Goal: Task Accomplishment & Management: Complete application form

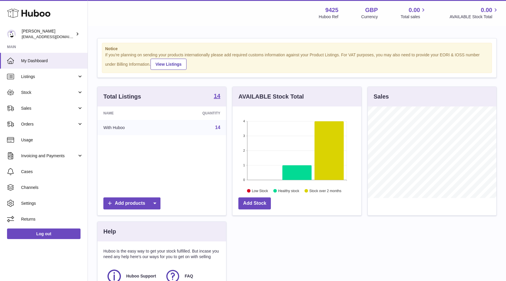
scroll to position [91, 129]
click at [58, 123] on span "Orders" at bounding box center [49, 124] width 56 height 6
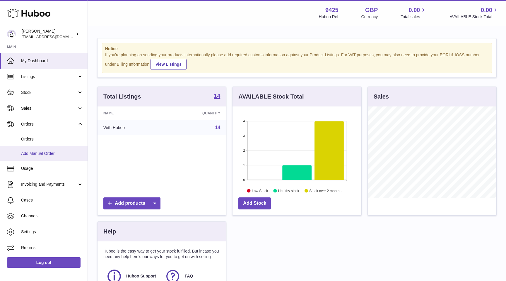
click at [41, 154] on span "Add Manual Order" at bounding box center [52, 154] width 62 height 6
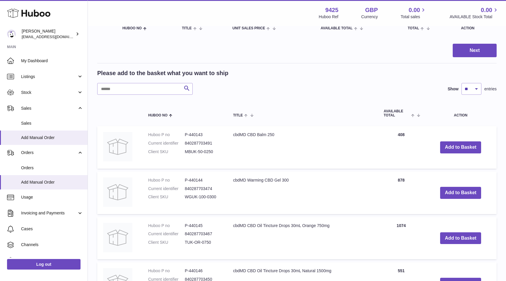
scroll to position [72, 0]
click at [460, 152] on button "Add to Basket" at bounding box center [461, 148] width 41 height 12
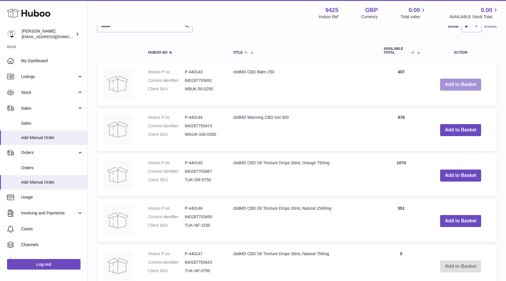
scroll to position [0, 0]
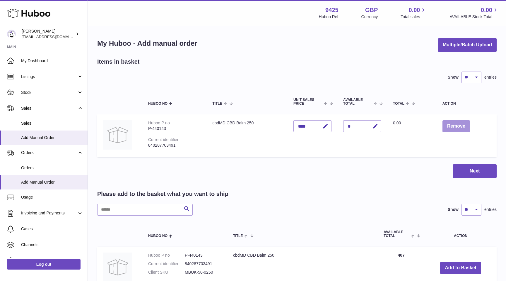
click at [451, 129] on button "Remove" at bounding box center [457, 126] width 28 height 12
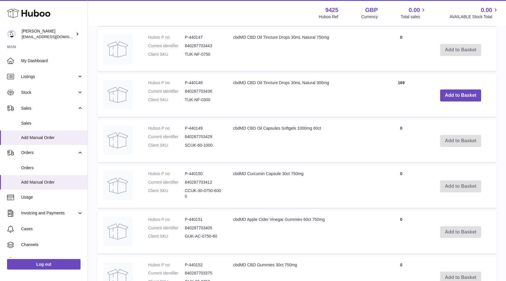
scroll to position [446, 0]
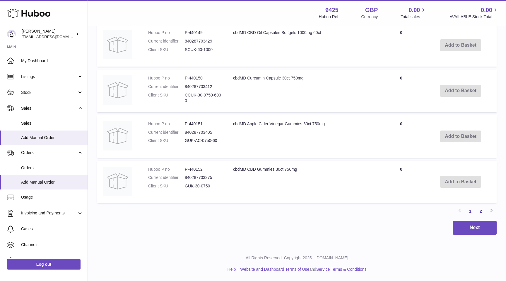
click at [482, 212] on link "2" at bounding box center [481, 211] width 11 height 11
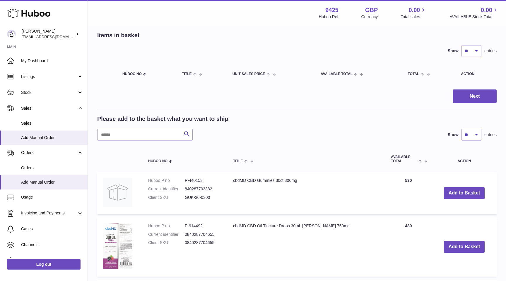
scroll to position [191, 0]
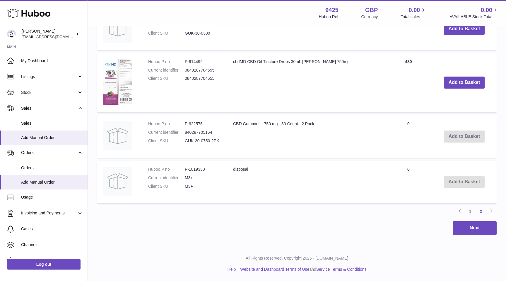
click at [461, 185] on td "Add to Basket" at bounding box center [464, 182] width 65 height 43
click at [461, 176] on td "Add to Basket" at bounding box center [464, 182] width 65 height 43
click at [391, 166] on td "Quantity 0" at bounding box center [408, 182] width 47 height 43
click at [240, 169] on td "disposal" at bounding box center [306, 182] width 158 height 43
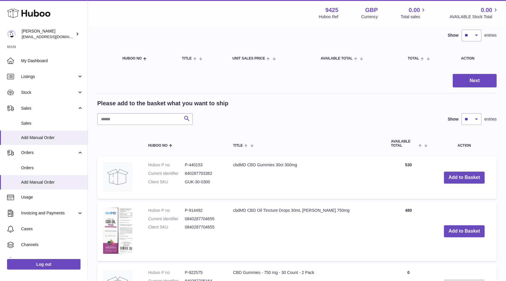
scroll to position [43, 0]
click at [42, 180] on span "Add Manual Order" at bounding box center [52, 182] width 62 height 6
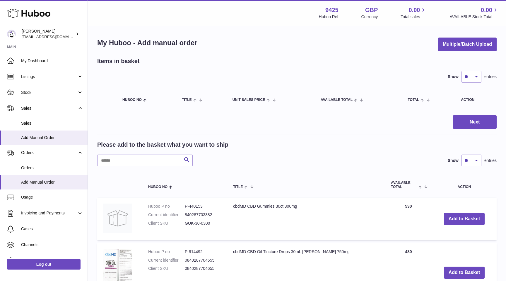
scroll to position [0, 0]
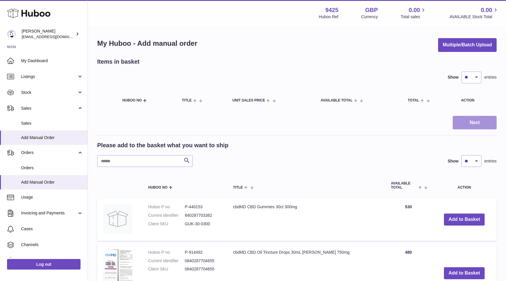
click at [467, 123] on button "Next" at bounding box center [475, 123] width 44 height 14
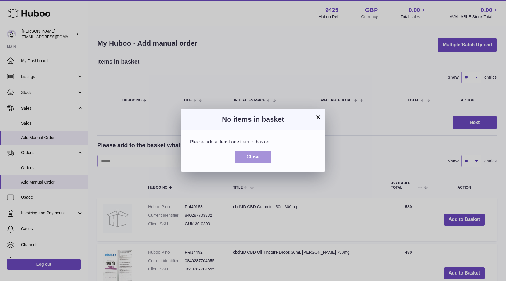
click at [251, 157] on span "Close" at bounding box center [253, 156] width 13 height 5
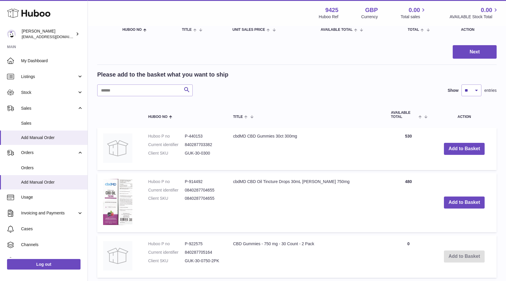
scroll to position [90, 0]
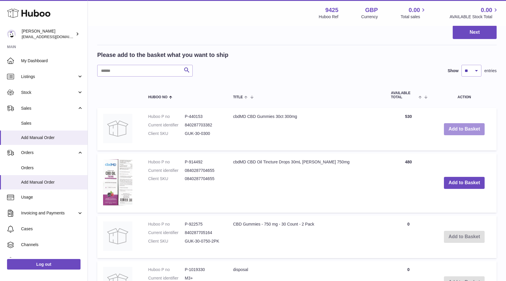
click at [462, 129] on button "Add to Basket" at bounding box center [464, 129] width 41 height 12
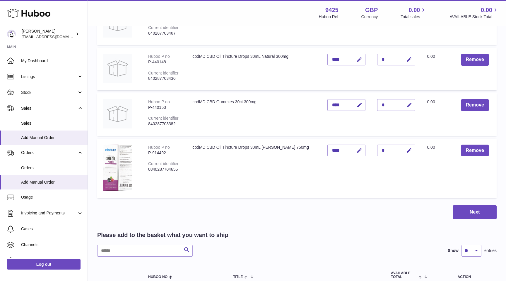
scroll to position [205, 0]
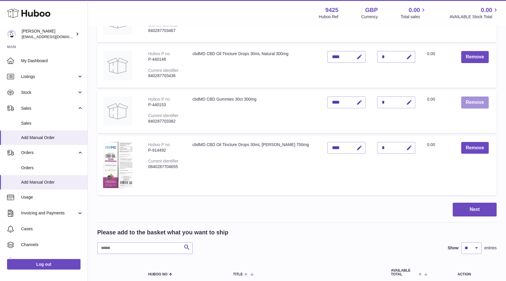
click at [470, 105] on button "Remove" at bounding box center [476, 102] width 28 height 12
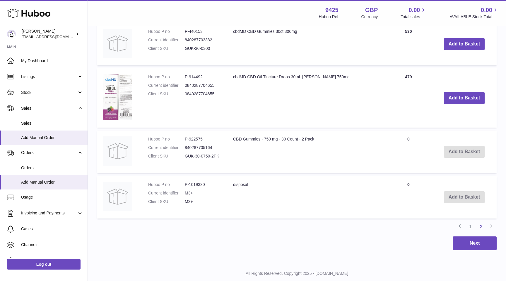
scroll to position [435, 0]
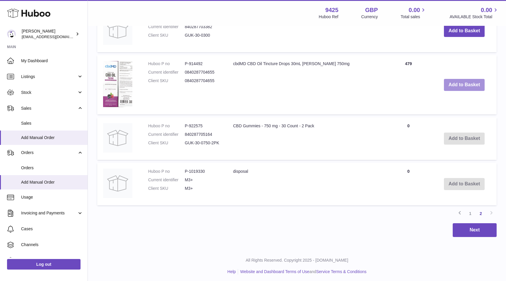
click at [465, 88] on button "Add to Basket" at bounding box center [464, 85] width 41 height 12
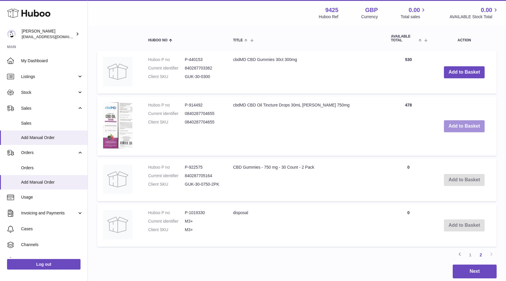
scroll to position [389, 0]
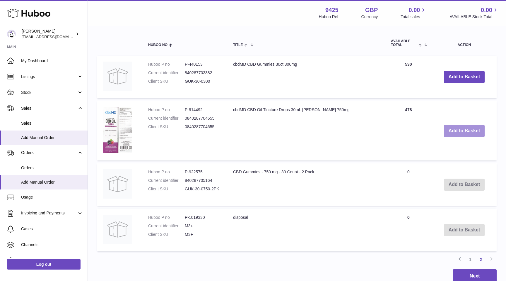
click at [457, 130] on button "Add to Basket" at bounding box center [464, 131] width 41 height 12
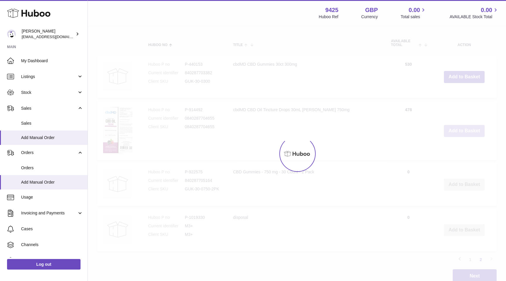
type input "*"
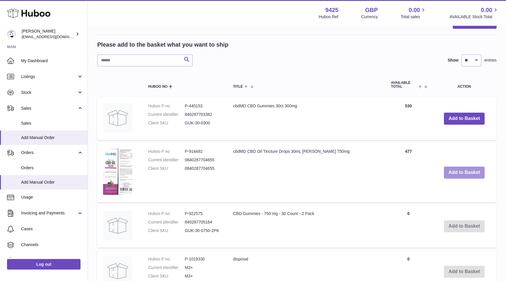
scroll to position [437, 0]
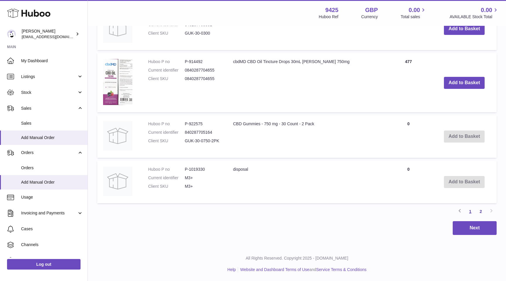
click at [469, 210] on link "1" at bounding box center [470, 211] width 11 height 11
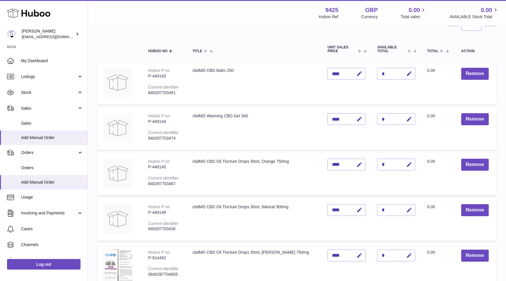
scroll to position [47, 0]
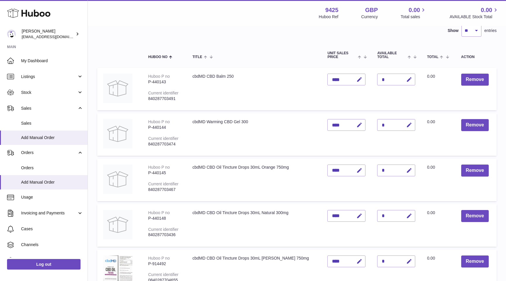
click at [385, 77] on div "*" at bounding box center [397, 80] width 38 height 12
click at [407, 80] on icon "button" at bounding box center [410, 80] width 6 height 6
click at [391, 124] on div "*" at bounding box center [397, 125] width 38 height 12
click at [395, 80] on icon "button" at bounding box center [397, 79] width 5 height 5
click at [463, 83] on button "Remove" at bounding box center [476, 80] width 28 height 12
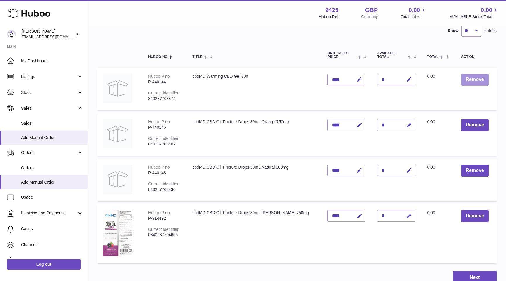
click at [472, 79] on button "Remove" at bounding box center [476, 80] width 28 height 12
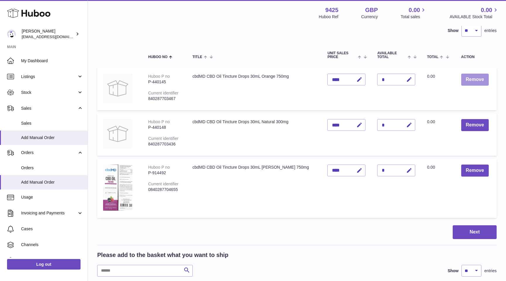
click at [472, 79] on button "Remove" at bounding box center [476, 80] width 28 height 12
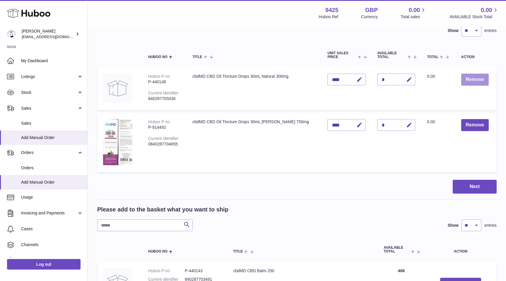
click at [472, 79] on button "Remove" at bounding box center [476, 80] width 28 height 12
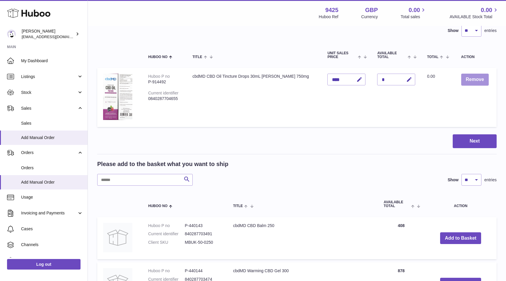
click at [472, 79] on button "Remove" at bounding box center [476, 80] width 28 height 12
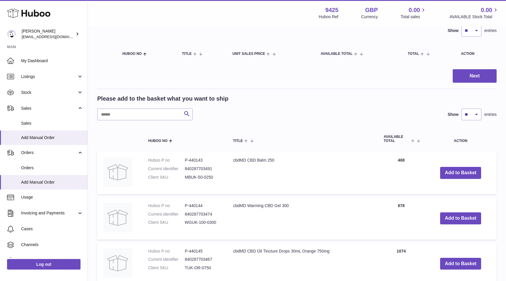
scroll to position [84, 0]
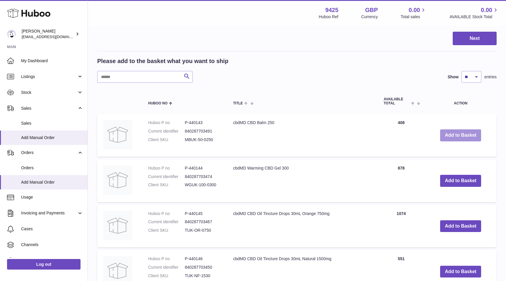
click at [451, 135] on button "Add to Basket" at bounding box center [461, 135] width 41 height 12
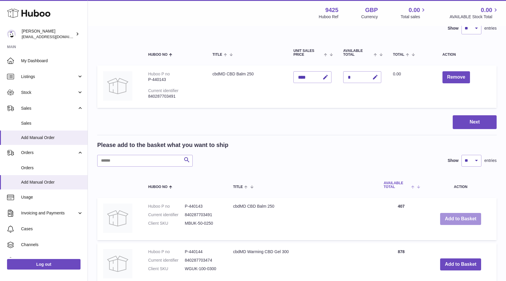
scroll to position [0, 0]
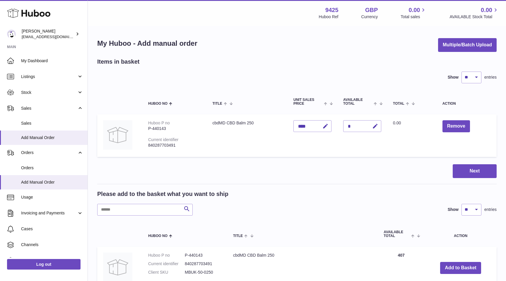
click at [355, 128] on div "*" at bounding box center [363, 126] width 38 height 12
click at [378, 125] on button "button" at bounding box center [375, 126] width 14 height 12
click at [354, 125] on input "*" at bounding box center [363, 126] width 38 height 12
drag, startPoint x: 354, startPoint y: 125, endPoint x: 341, endPoint y: 125, distance: 13.5
click at [341, 125] on td "Quantity *" at bounding box center [363, 135] width 50 height 43
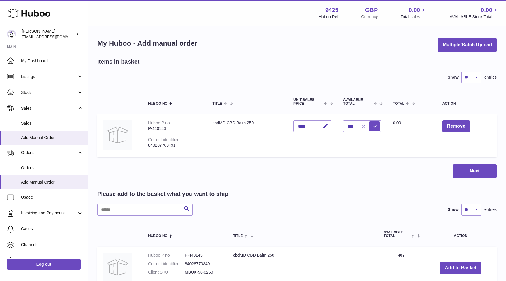
click at [347, 152] on td "Quantity ***" at bounding box center [363, 135] width 50 height 43
click at [343, 78] on div "Show ** ** ** *** entries" at bounding box center [297, 78] width 400 height 12
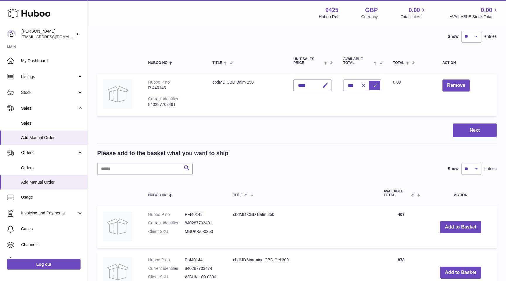
scroll to position [42, 0]
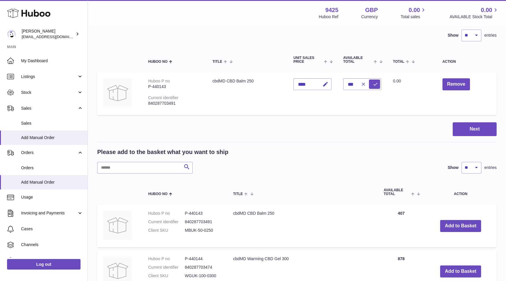
click at [409, 95] on td "Total 0.00" at bounding box center [412, 93] width 50 height 43
click at [376, 83] on icon "submit" at bounding box center [375, 83] width 5 height 5
click at [457, 227] on button "Add to Basket" at bounding box center [461, 226] width 41 height 12
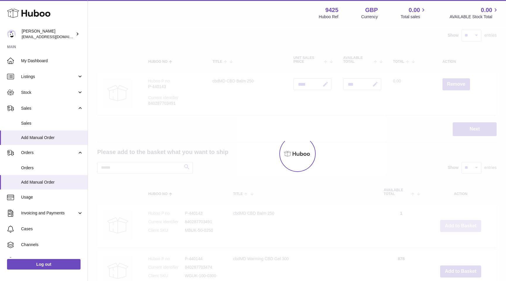
type input "***"
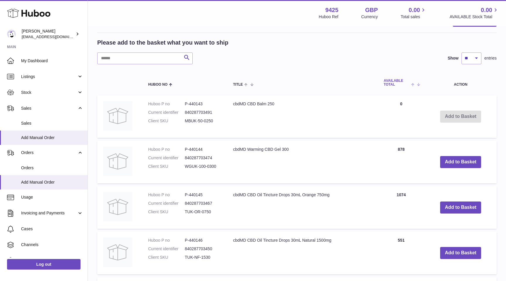
scroll to position [166, 0]
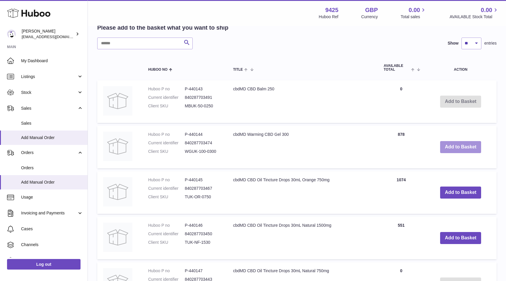
click at [467, 148] on button "Add to Basket" at bounding box center [461, 147] width 41 height 12
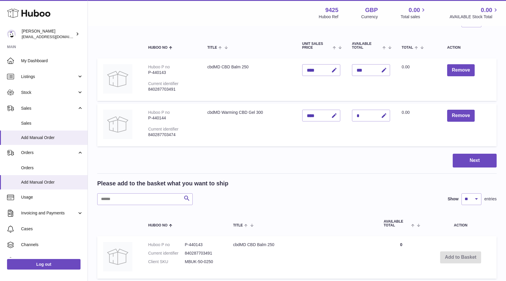
scroll to position [26, 0]
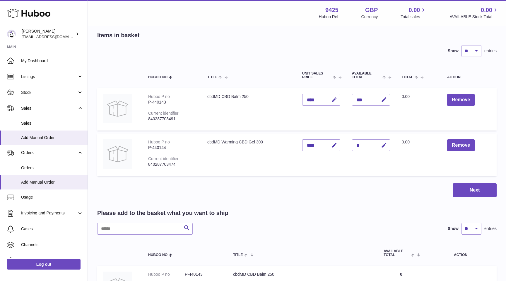
click at [368, 145] on div "*" at bounding box center [371, 145] width 38 height 12
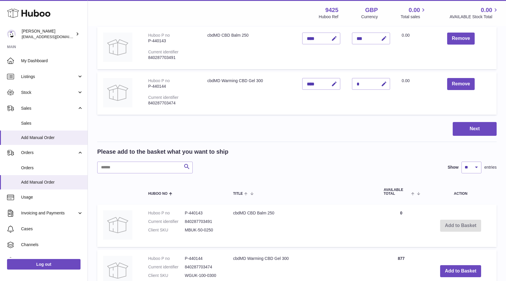
scroll to position [85, 0]
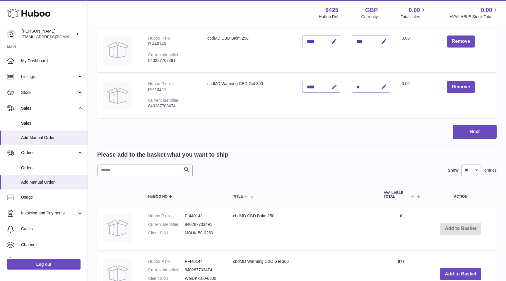
click at [384, 85] on icon "button" at bounding box center [384, 87] width 6 height 6
type input "***"
click at [379, 86] on button "submit" at bounding box center [383, 86] width 11 height 9
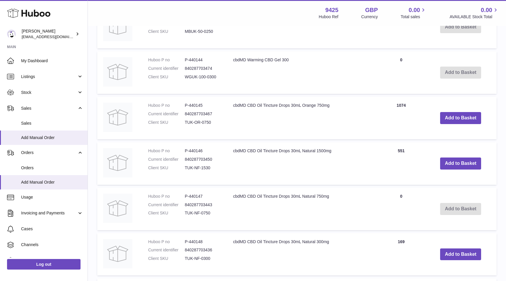
scroll to position [302, 0]
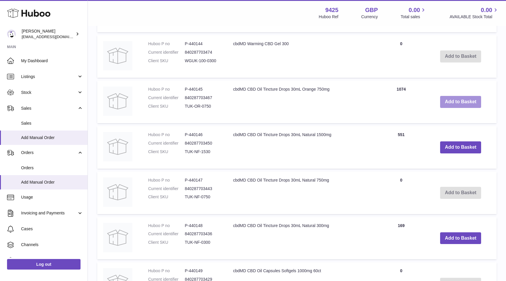
click at [465, 102] on button "Add to Basket" at bounding box center [461, 102] width 41 height 12
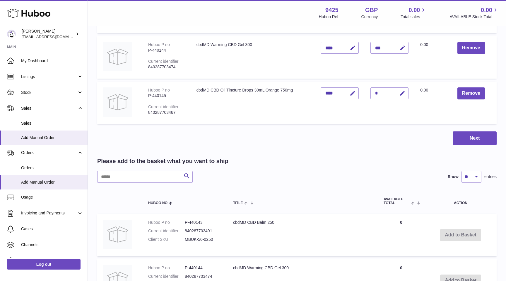
scroll to position [121, 0]
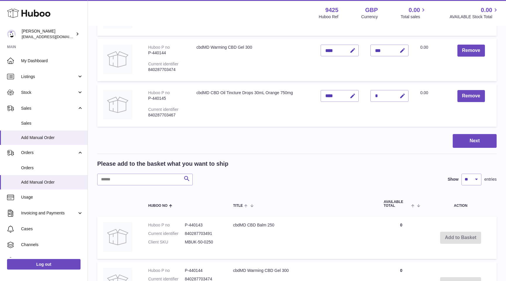
click at [383, 92] on div "*" at bounding box center [390, 96] width 38 height 12
click at [401, 93] on icon "button" at bounding box center [403, 96] width 6 height 6
type input "****"
click at [402, 95] on icon "submit" at bounding box center [402, 95] width 5 height 5
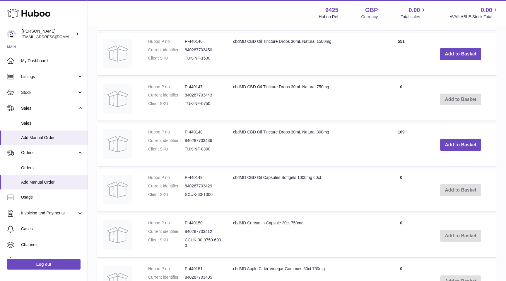
scroll to position [442, 0]
click at [460, 144] on button "Add to Basket" at bounding box center [461, 144] width 41 height 12
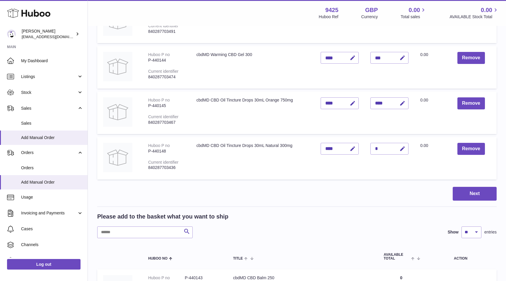
scroll to position [110, 0]
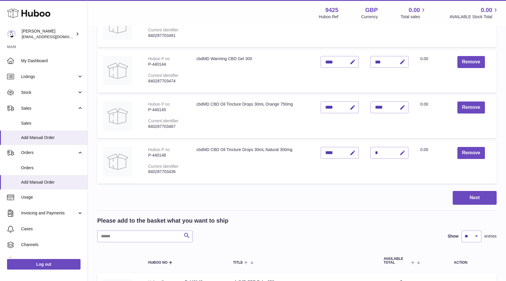
click at [401, 153] on icon "button" at bounding box center [403, 153] width 6 height 6
type input "***"
click at [401, 150] on icon "submit" at bounding box center [402, 152] width 5 height 5
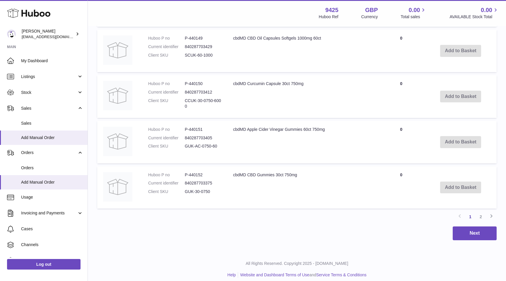
scroll to position [631, 0]
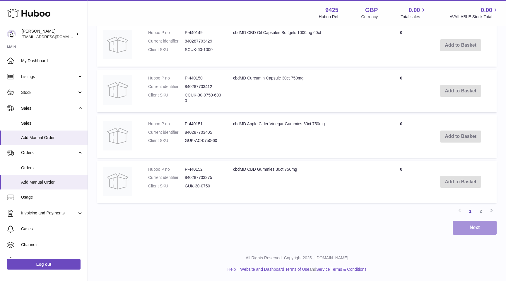
click at [482, 225] on button "Next" at bounding box center [475, 228] width 44 height 14
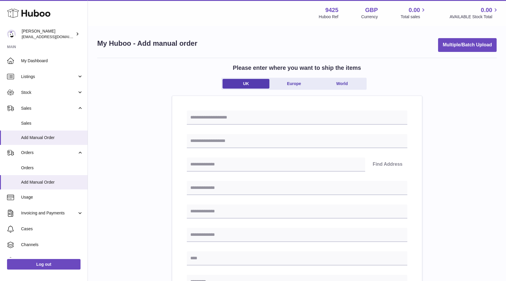
scroll to position [231, 0]
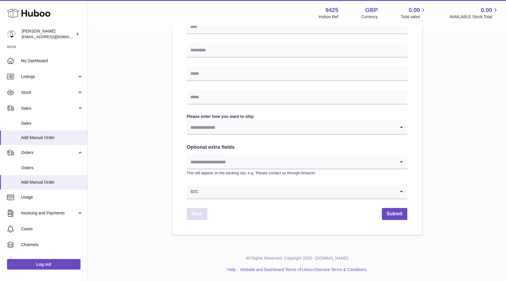
click at [196, 210] on link "Back" at bounding box center [197, 214] width 21 height 12
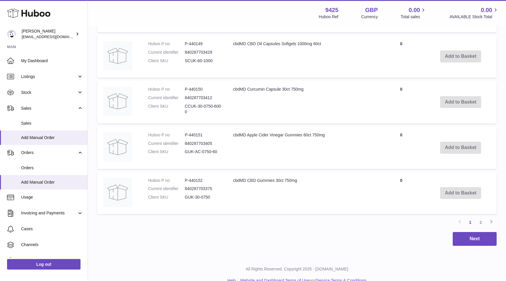
scroll to position [631, 0]
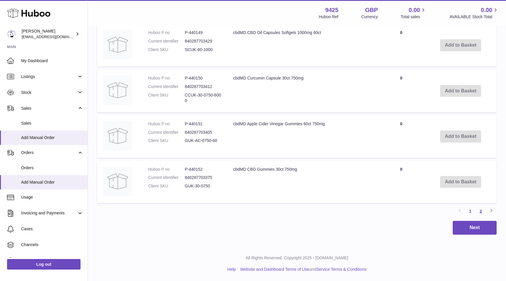
click at [481, 211] on link "2" at bounding box center [481, 211] width 11 height 11
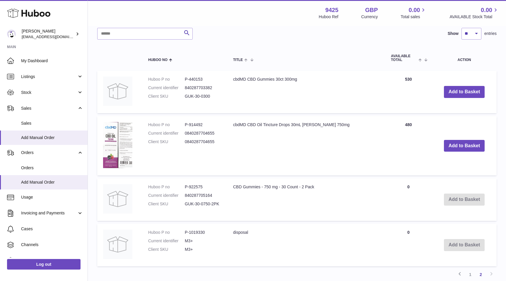
scroll to position [317, 0]
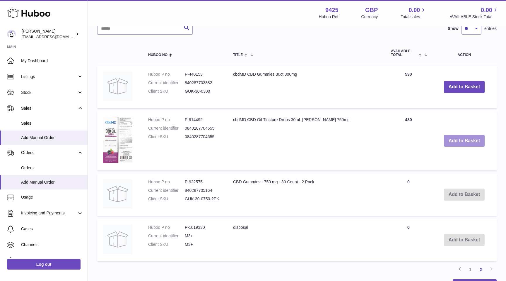
click at [457, 140] on button "Add to Basket" at bounding box center [464, 141] width 41 height 12
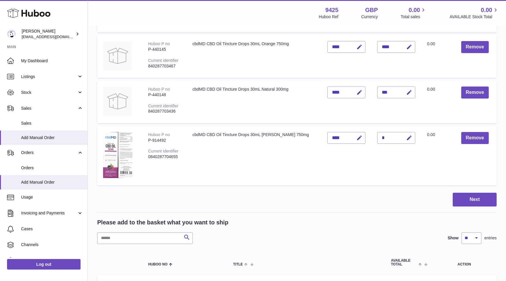
scroll to position [169, 0]
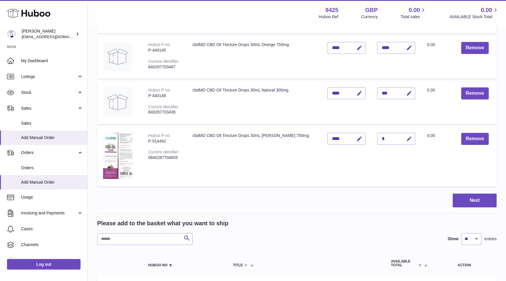
click at [407, 138] on icon "button" at bounding box center [410, 139] width 6 height 6
type input "***"
click at [407, 138] on icon "submit" at bounding box center [409, 138] width 5 height 5
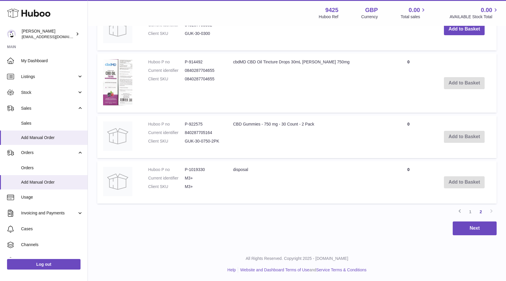
scroll to position [437, 0]
click at [472, 213] on link "1" at bounding box center [470, 211] width 11 height 11
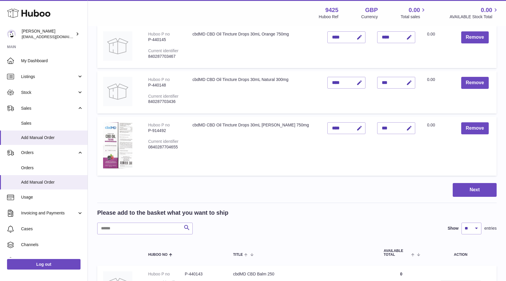
scroll to position [210, 0]
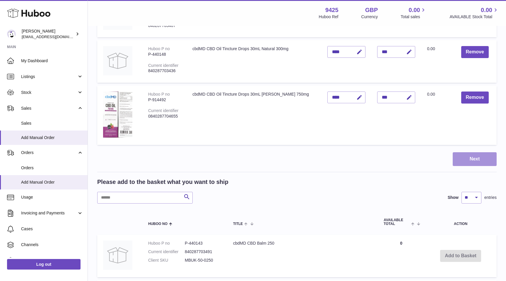
click at [480, 160] on button "Next" at bounding box center [475, 159] width 44 height 14
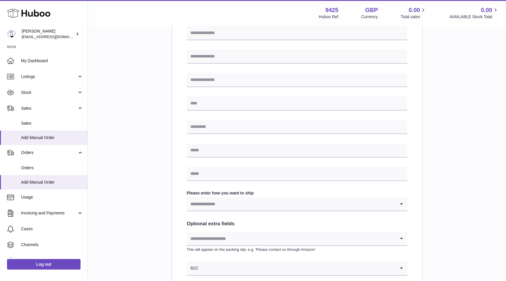
scroll to position [231, 0]
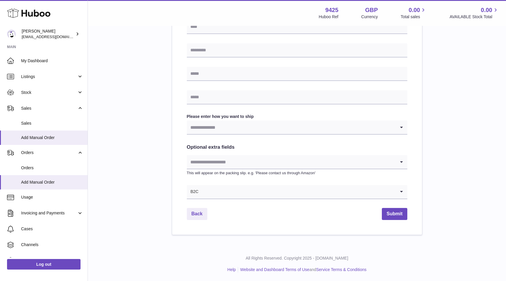
click at [296, 129] on input "Search for option" at bounding box center [291, 126] width 209 height 13
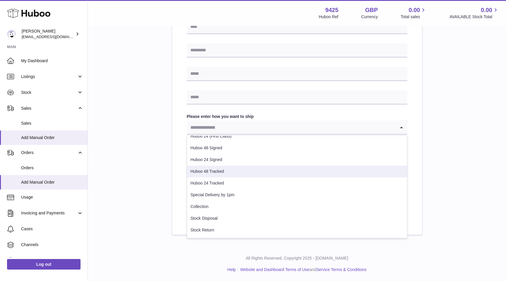
scroll to position [30, 0]
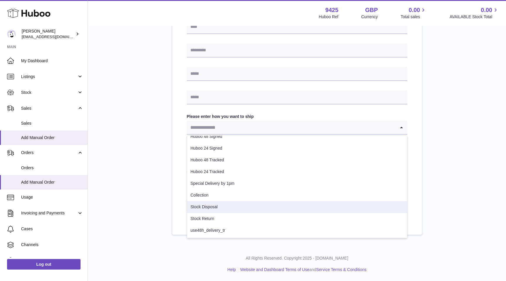
click at [234, 205] on li "Stock Disposal" at bounding box center [297, 207] width 220 height 12
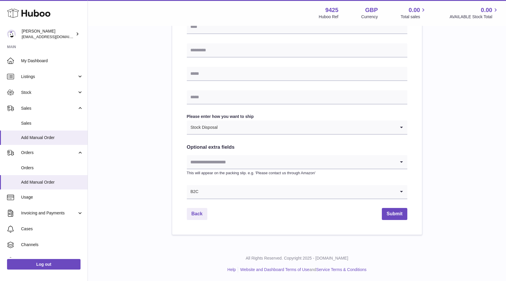
click at [436, 137] on div "Please enter where you want to ship the items [GEOGRAPHIC_DATA] [GEOGRAPHIC_DAT…" at bounding box center [297, 30] width 400 height 408
click at [373, 193] on input "Search for option" at bounding box center [297, 191] width 197 height 13
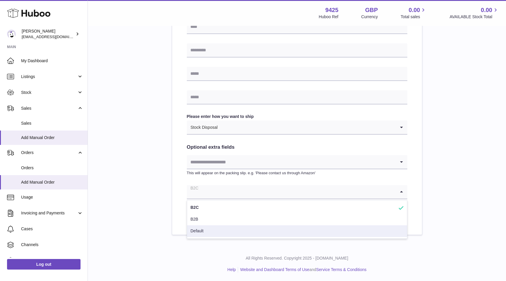
click at [315, 227] on li "Default" at bounding box center [297, 231] width 220 height 12
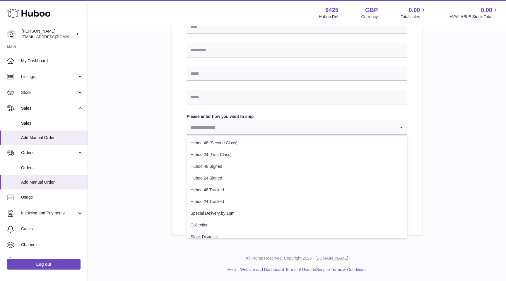
click at [330, 132] on input "Search for option" at bounding box center [291, 126] width 209 height 13
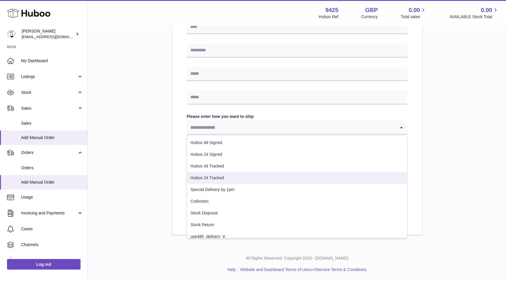
scroll to position [27, 0]
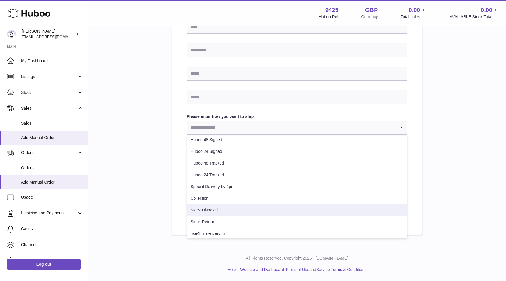
click at [291, 213] on li "Stock Disposal" at bounding box center [297, 210] width 220 height 12
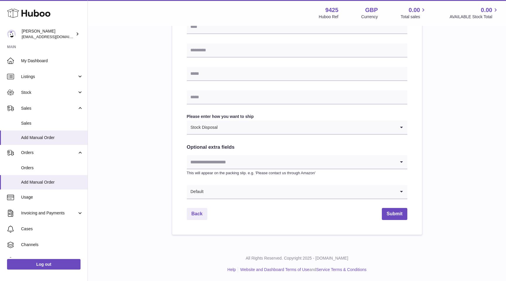
click at [438, 154] on div "Please enter where you want to ship the items [GEOGRAPHIC_DATA] [GEOGRAPHIC_DAT…" at bounding box center [297, 30] width 400 height 408
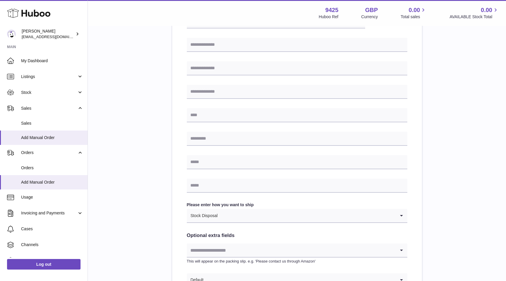
scroll to position [231, 0]
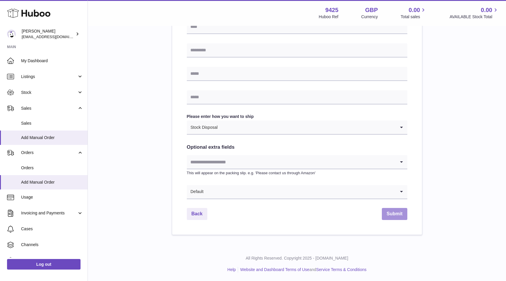
click at [395, 214] on button "Submit" at bounding box center [394, 214] width 25 height 12
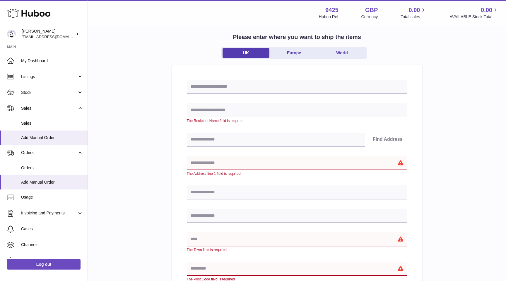
scroll to position [31, 0]
click at [233, 108] on input "text" at bounding box center [297, 110] width 221 height 14
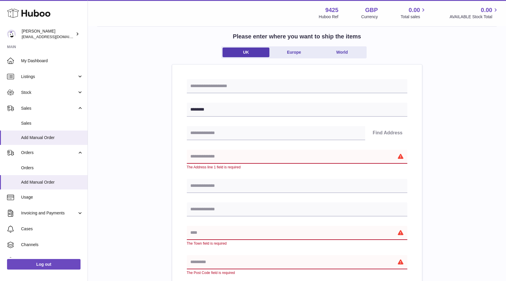
click at [211, 161] on input "text" at bounding box center [297, 156] width 221 height 14
click at [460, 121] on div "Please enter where you want to ship the items [GEOGRAPHIC_DATA] [GEOGRAPHIC_DAT…" at bounding box center [297, 239] width 400 height 426
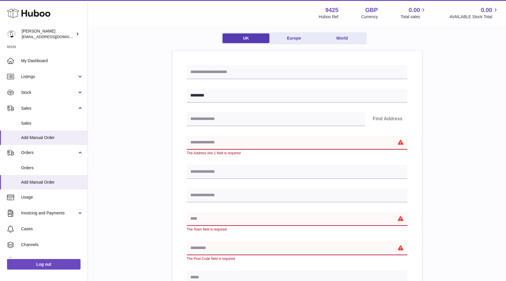
scroll to position [24, 0]
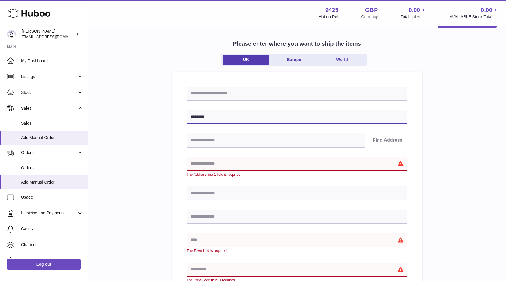
click at [192, 116] on input "********" at bounding box center [297, 117] width 221 height 14
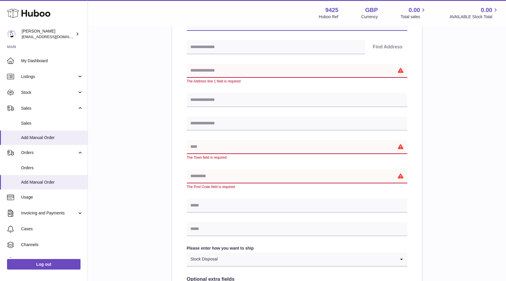
scroll to position [118, 0]
type input "**********"
click at [244, 70] on input "text" at bounding box center [297, 70] width 221 height 14
paste input "**********"
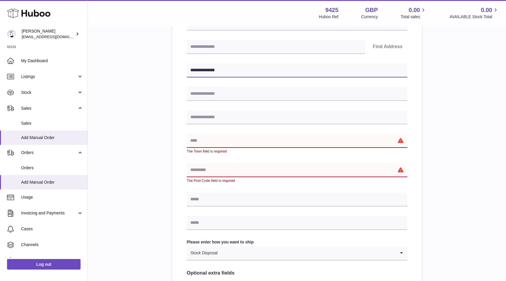
type input "**********"
click at [465, 103] on div "**********" at bounding box center [297, 150] width 400 height 420
click at [201, 139] on input "text" at bounding box center [297, 141] width 221 height 14
paste input "*******"
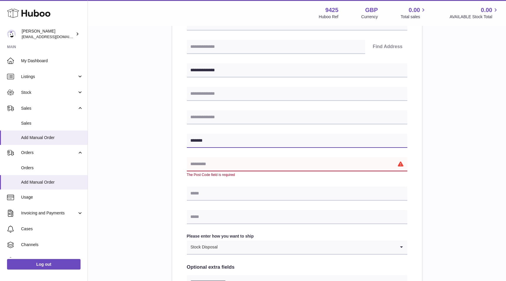
type input "*******"
click at [235, 161] on input "text" at bounding box center [297, 164] width 221 height 14
paste input "*******"
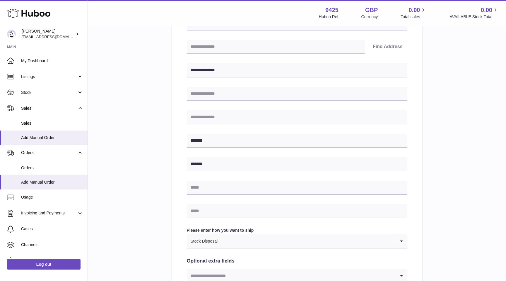
click at [213, 164] on input "*******" at bounding box center [297, 164] width 221 height 14
paste input "text"
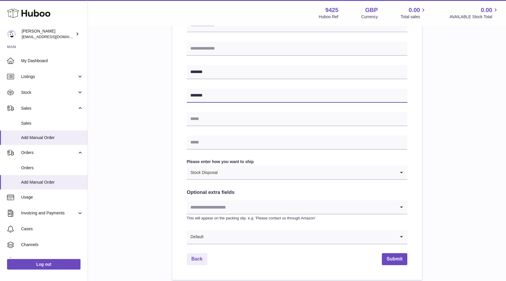
scroll to position [195, 0]
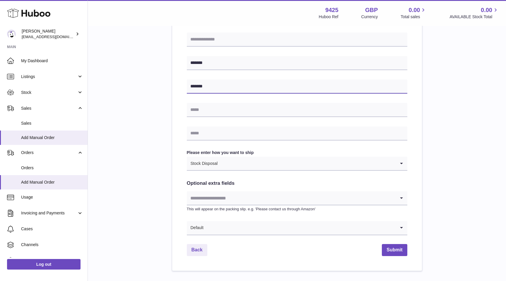
type input "*******"
click at [152, 161] on div "**********" at bounding box center [297, 67] width 400 height 408
click at [393, 250] on button "Submit" at bounding box center [394, 250] width 25 height 12
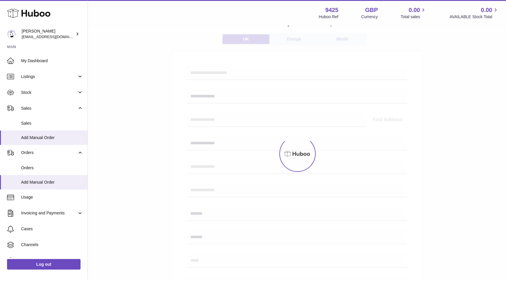
scroll to position [0, 0]
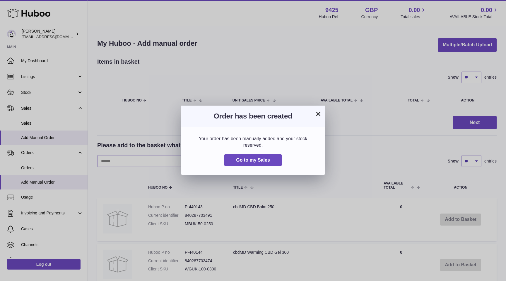
click at [317, 116] on button "×" at bounding box center [318, 113] width 7 height 7
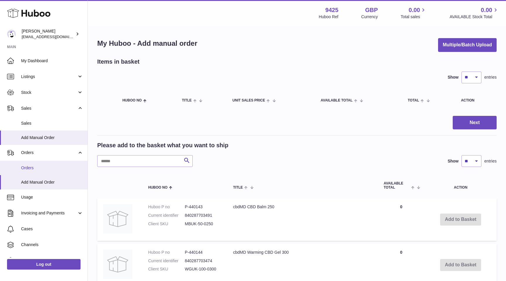
click at [35, 166] on span "Orders" at bounding box center [52, 168] width 62 height 6
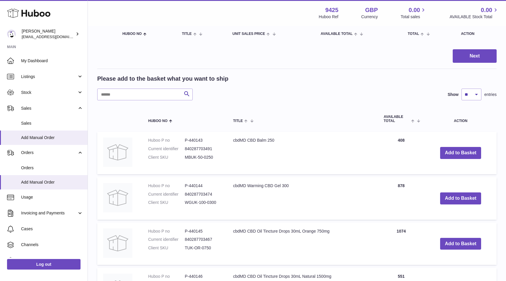
scroll to position [68, 0]
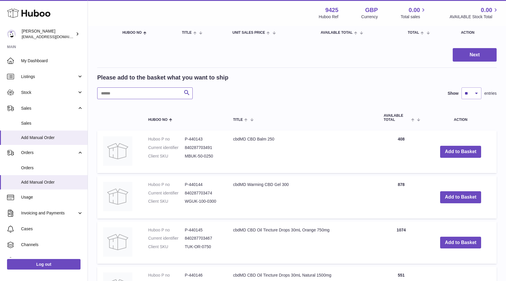
click at [152, 93] on input "text" at bounding box center [145, 93] width 96 height 12
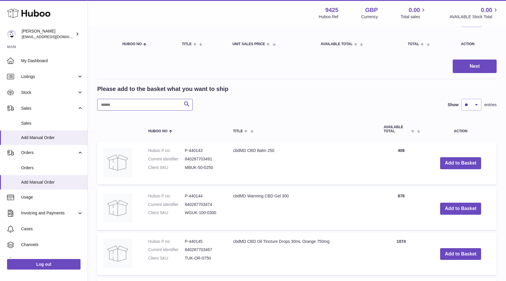
scroll to position [57, 0]
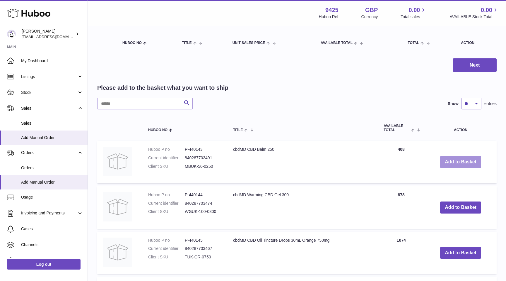
click at [450, 160] on button "Add to Basket" at bounding box center [461, 162] width 41 height 12
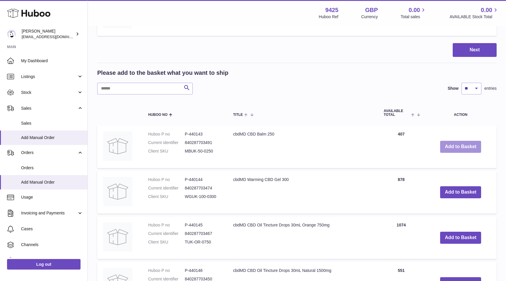
scroll to position [155, 0]
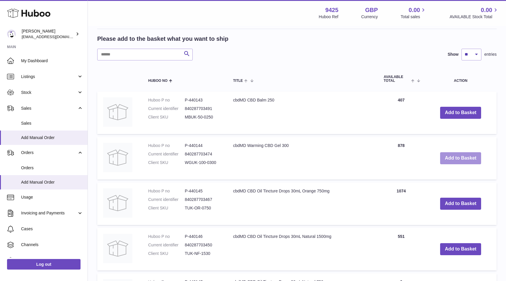
click at [466, 156] on button "Add to Basket" at bounding box center [461, 158] width 41 height 12
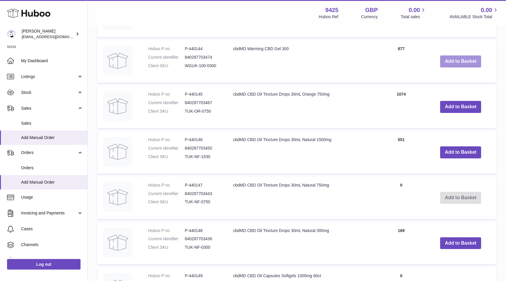
scroll to position [299, 0]
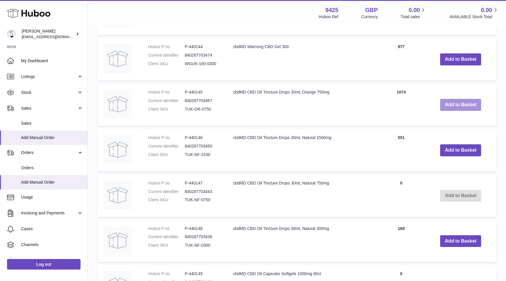
click at [469, 103] on button "Add to Basket" at bounding box center [461, 105] width 41 height 12
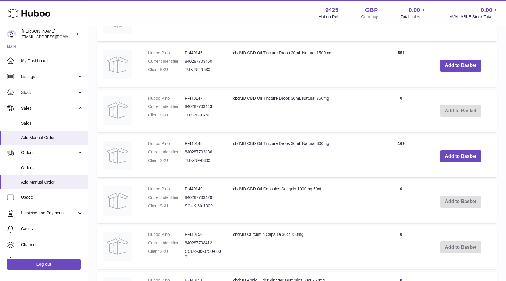
scroll to position [433, 0]
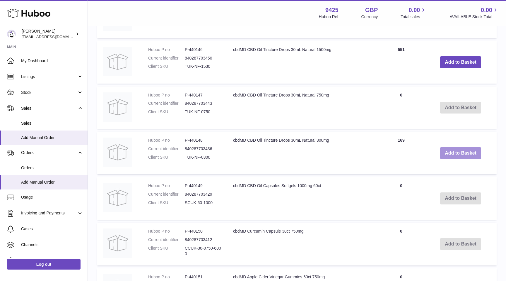
click at [460, 152] on button "Add to Basket" at bounding box center [461, 153] width 41 height 12
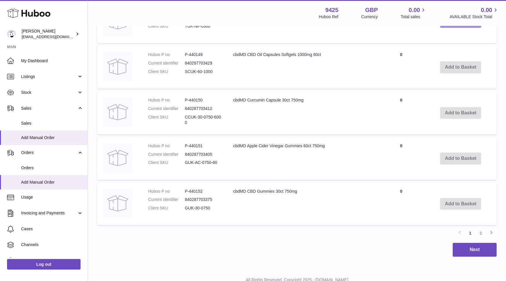
scroll to position [631, 0]
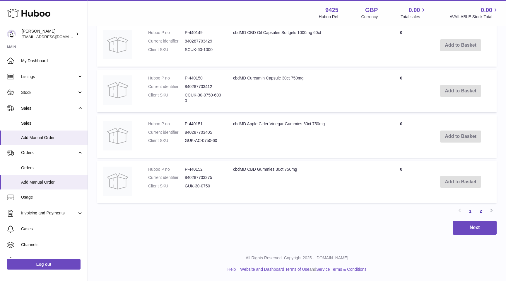
click at [480, 212] on link "2" at bounding box center [481, 211] width 11 height 11
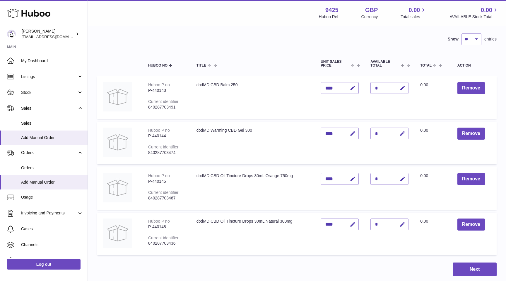
scroll to position [32, 0]
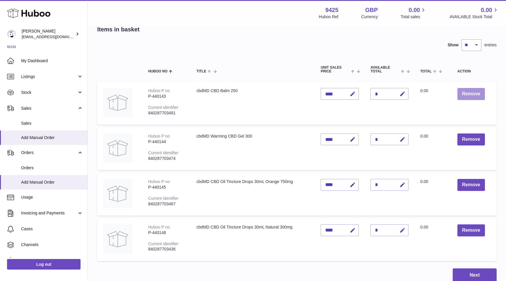
click at [470, 96] on button "Remove" at bounding box center [472, 94] width 28 height 12
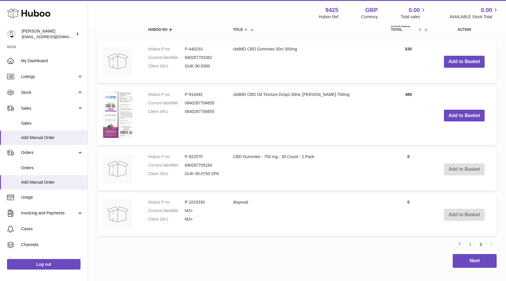
scroll to position [298, 0]
click at [465, 115] on button "Add to Basket" at bounding box center [464, 115] width 41 height 12
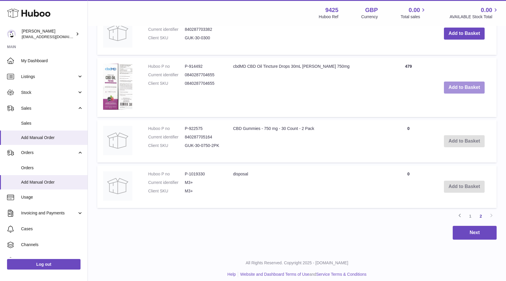
scroll to position [392, 0]
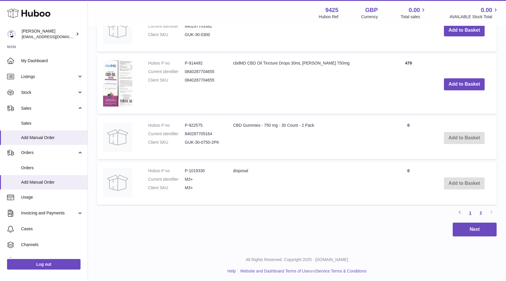
click at [470, 213] on link "1" at bounding box center [470, 213] width 11 height 11
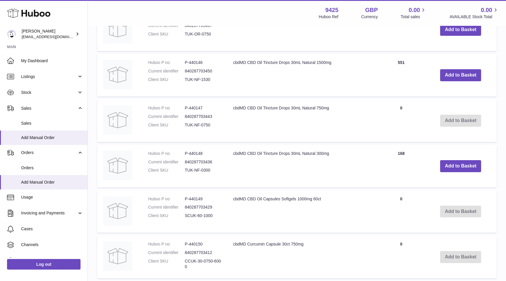
scroll to position [480, 0]
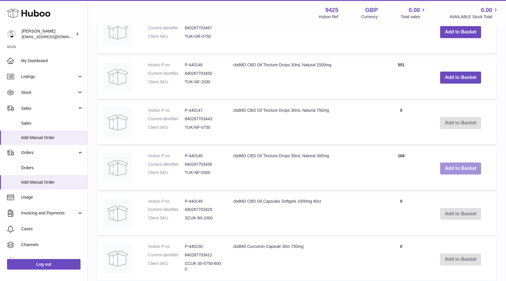
click at [457, 171] on button "Add to Basket" at bounding box center [461, 168] width 41 height 12
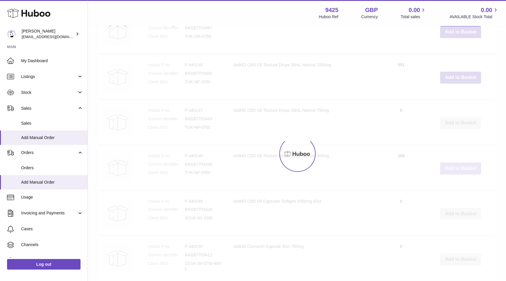
type input "*"
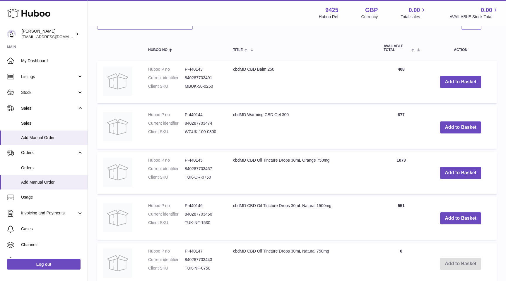
scroll to position [345, 0]
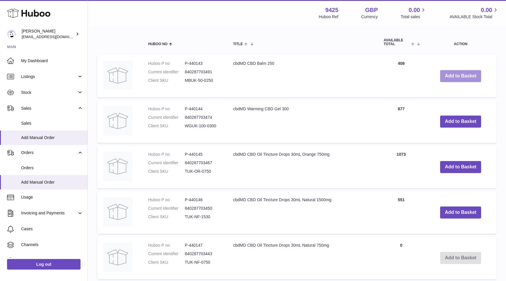
click at [457, 78] on button "Add to Basket" at bounding box center [461, 76] width 41 height 12
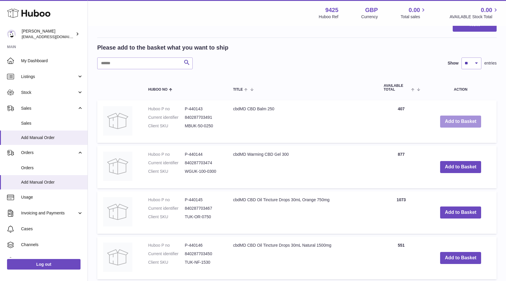
scroll to position [390, 0]
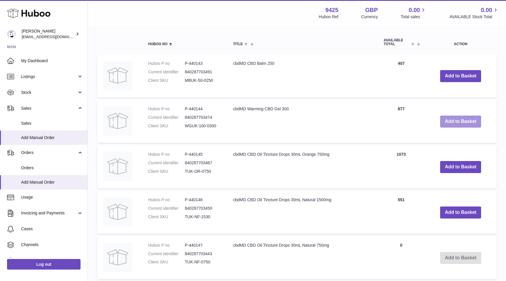
click at [450, 121] on button "Add to Basket" at bounding box center [461, 121] width 41 height 12
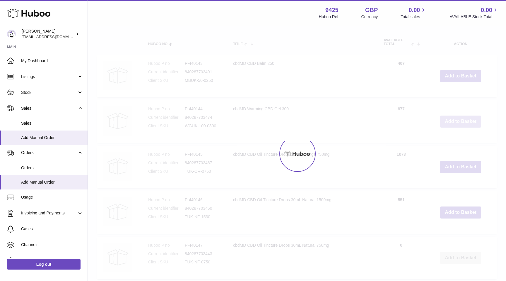
type input "*"
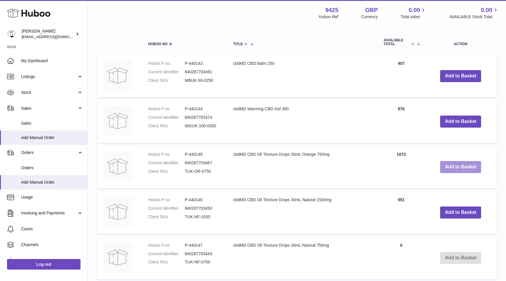
click at [465, 171] on button "Add to Basket" at bounding box center [461, 167] width 41 height 12
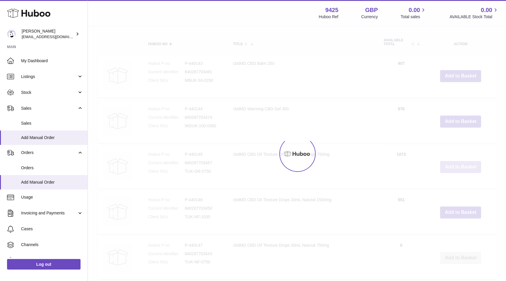
type input "*"
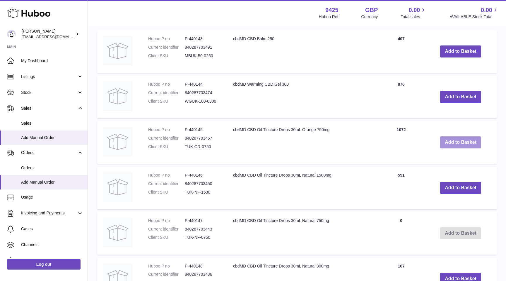
scroll to position [417, 0]
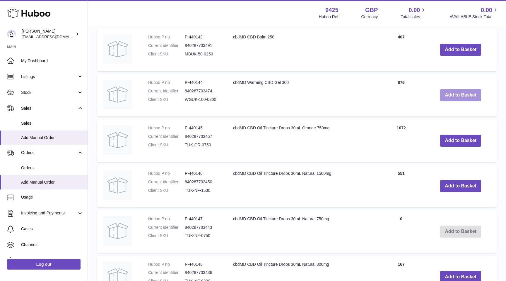
click at [453, 94] on button "Add to Basket" at bounding box center [461, 95] width 41 height 12
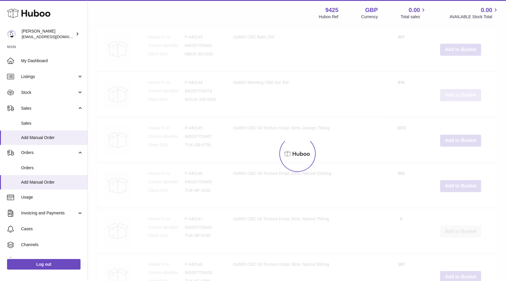
type input "*"
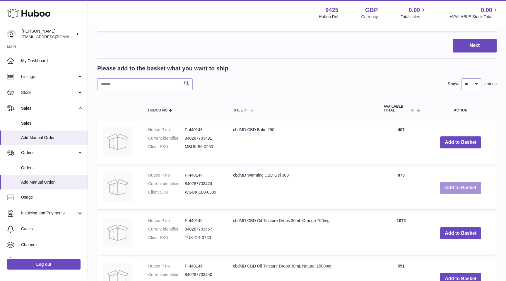
scroll to position [331, 0]
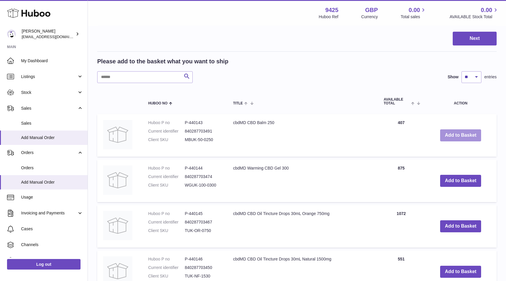
click at [458, 135] on button "Add to Basket" at bounding box center [461, 135] width 41 height 12
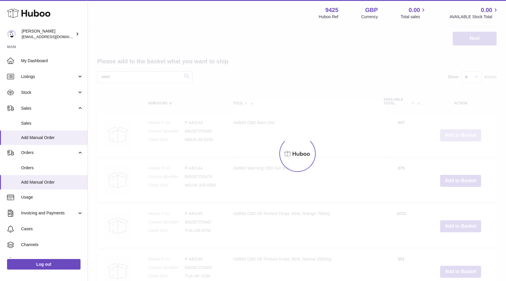
type input "*"
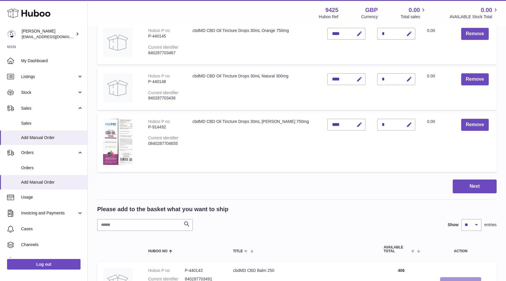
scroll to position [260, 0]
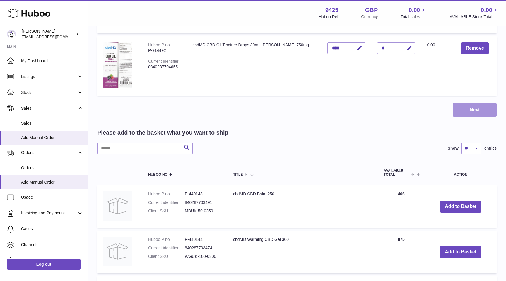
click at [493, 110] on button "Next" at bounding box center [475, 110] width 44 height 14
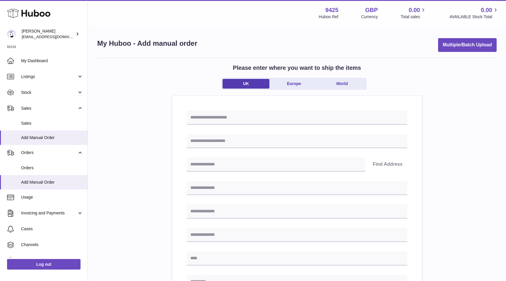
scroll to position [231, 0]
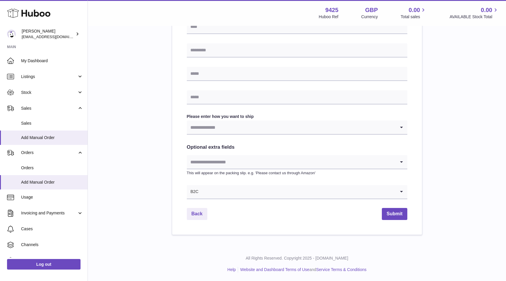
click at [310, 185] on input "Search for option" at bounding box center [297, 191] width 197 height 13
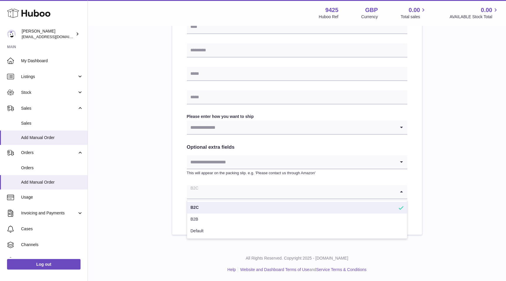
click at [162, 160] on div "Please enter where you want to ship the items UK Europe World Find Address Plea…" at bounding box center [297, 30] width 400 height 408
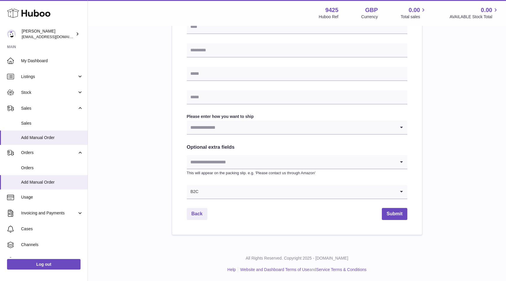
click at [227, 153] on div "Find Address Please enter how you want to ship Loading... You require an order …" at bounding box center [297, 39] width 221 height 320
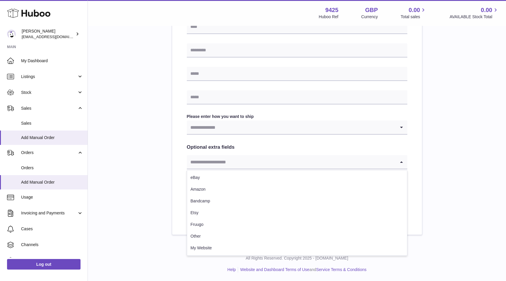
click at [224, 161] on input "Search for option" at bounding box center [291, 161] width 209 height 13
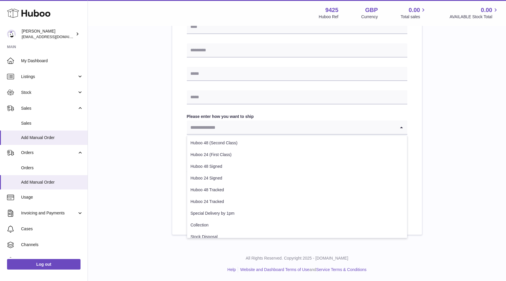
click at [239, 129] on input "Search for option" at bounding box center [291, 126] width 209 height 13
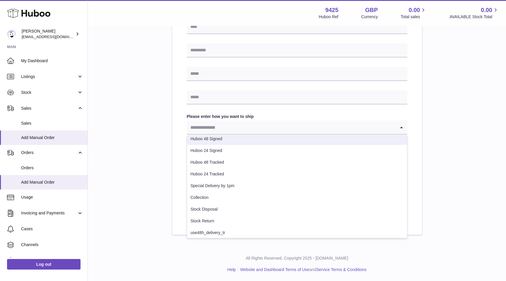
scroll to position [30, 0]
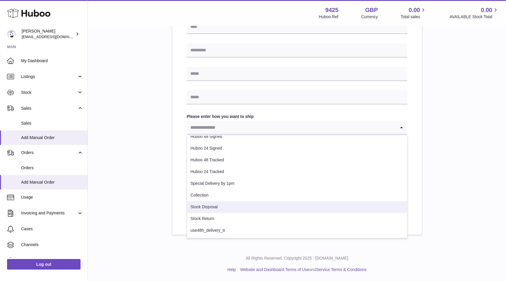
click at [242, 206] on li "Stock Disposal" at bounding box center [297, 207] width 220 height 12
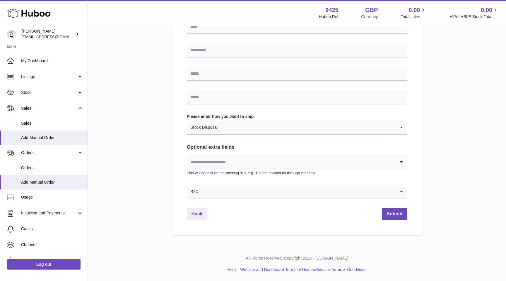
click at [238, 158] on input "Search for option" at bounding box center [291, 161] width 209 height 13
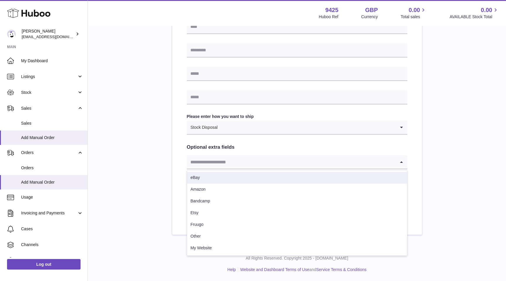
click at [154, 149] on div "Please enter where you want to ship the items [GEOGRAPHIC_DATA] [GEOGRAPHIC_DAT…" at bounding box center [297, 30] width 400 height 408
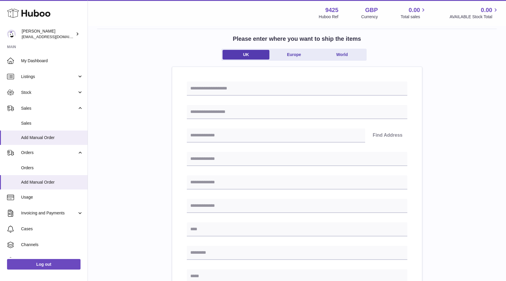
scroll to position [0, 0]
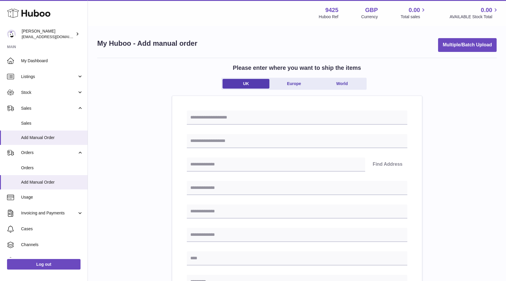
scroll to position [231, 0]
